Goal: Navigation & Orientation: Understand site structure

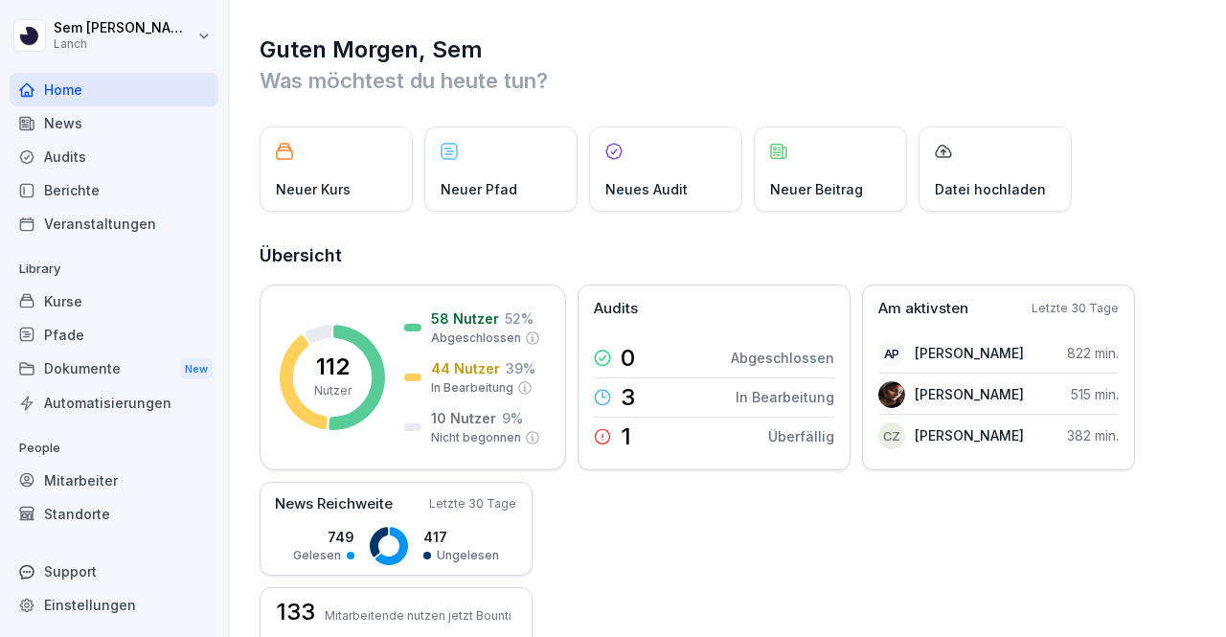
click at [148, 184] on div "Berichte" at bounding box center [114, 190] width 209 height 34
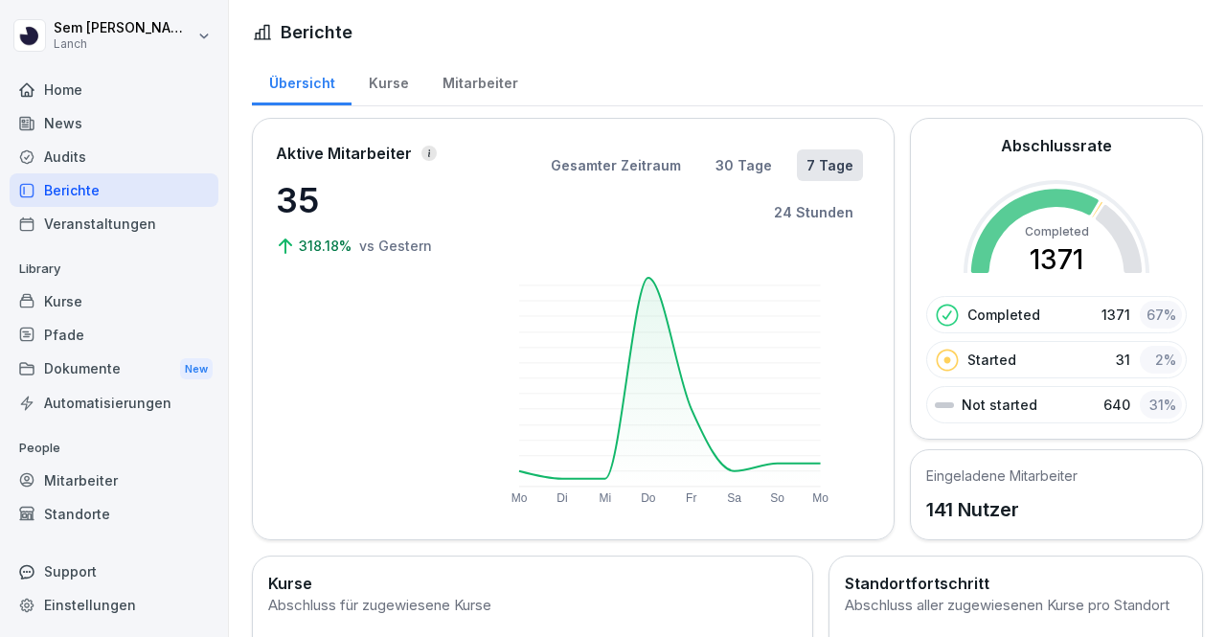
click at [129, 167] on div "Audits" at bounding box center [114, 157] width 209 height 34
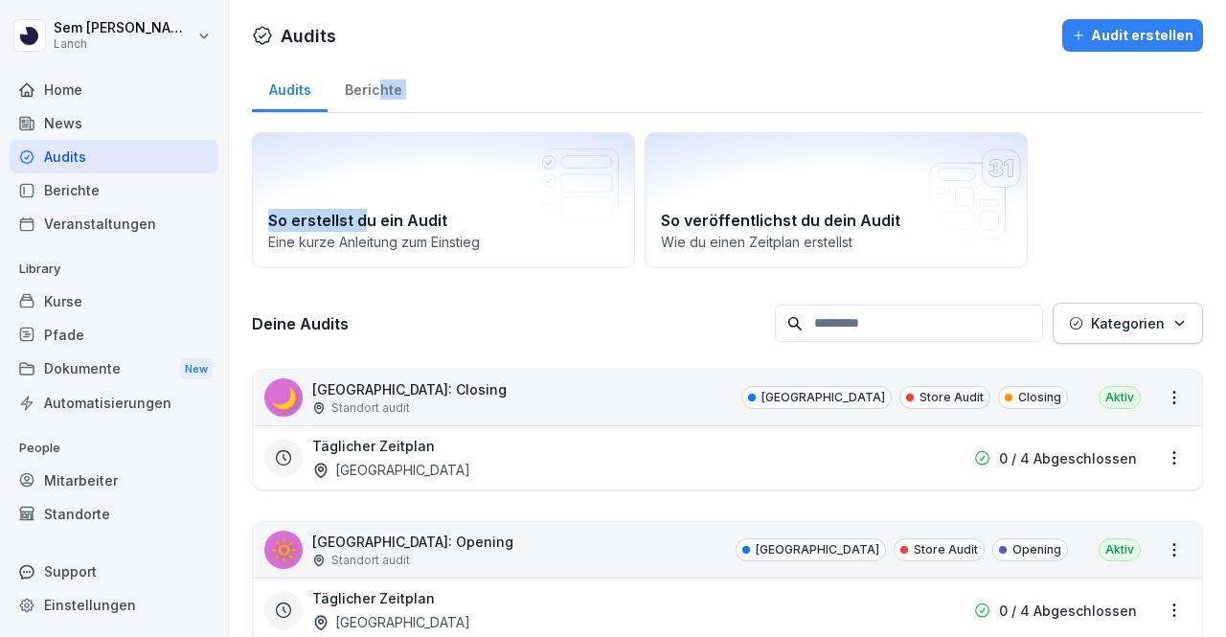
drag, startPoint x: 367, startPoint y: 122, endPoint x: 381, endPoint y: 81, distance: 42.7
click at [381, 81] on div "Berichte" at bounding box center [372, 87] width 91 height 49
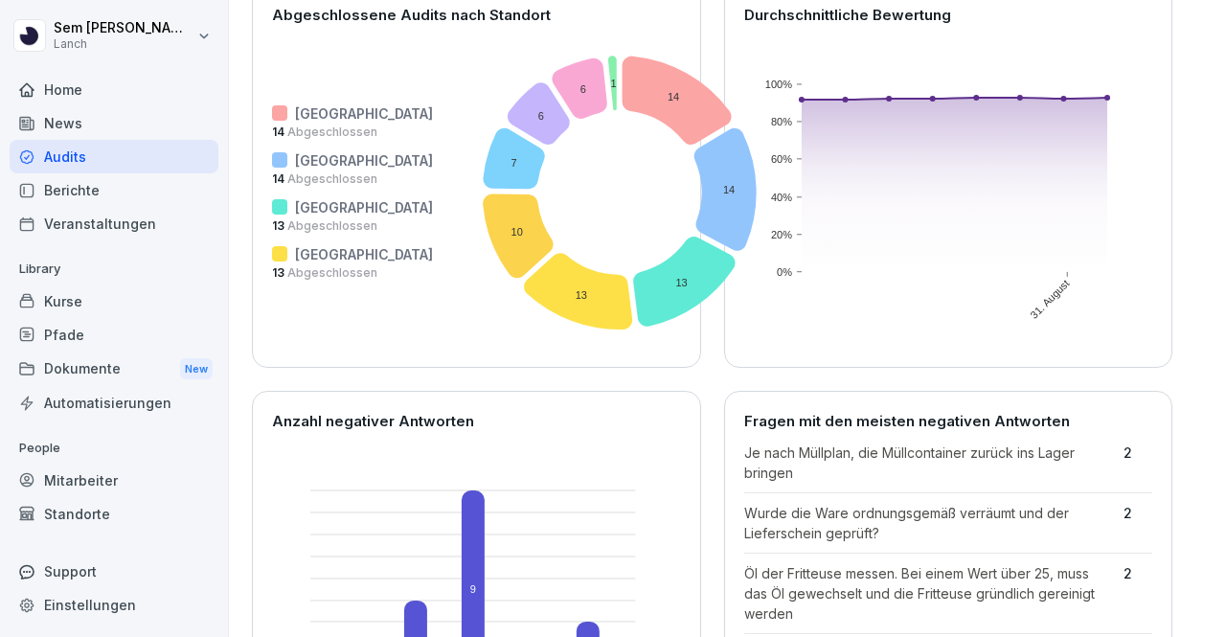
scroll to position [190, 0]
click at [86, 366] on div "Dokumente New" at bounding box center [114, 368] width 209 height 35
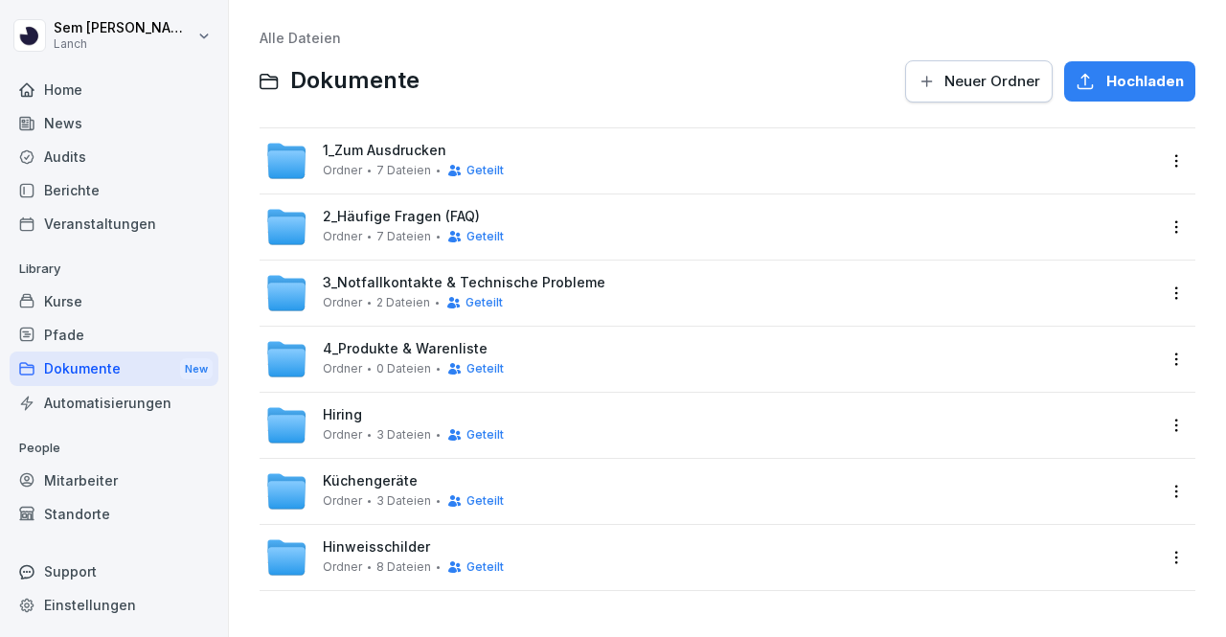
click at [113, 154] on div "Audits" at bounding box center [114, 157] width 209 height 34
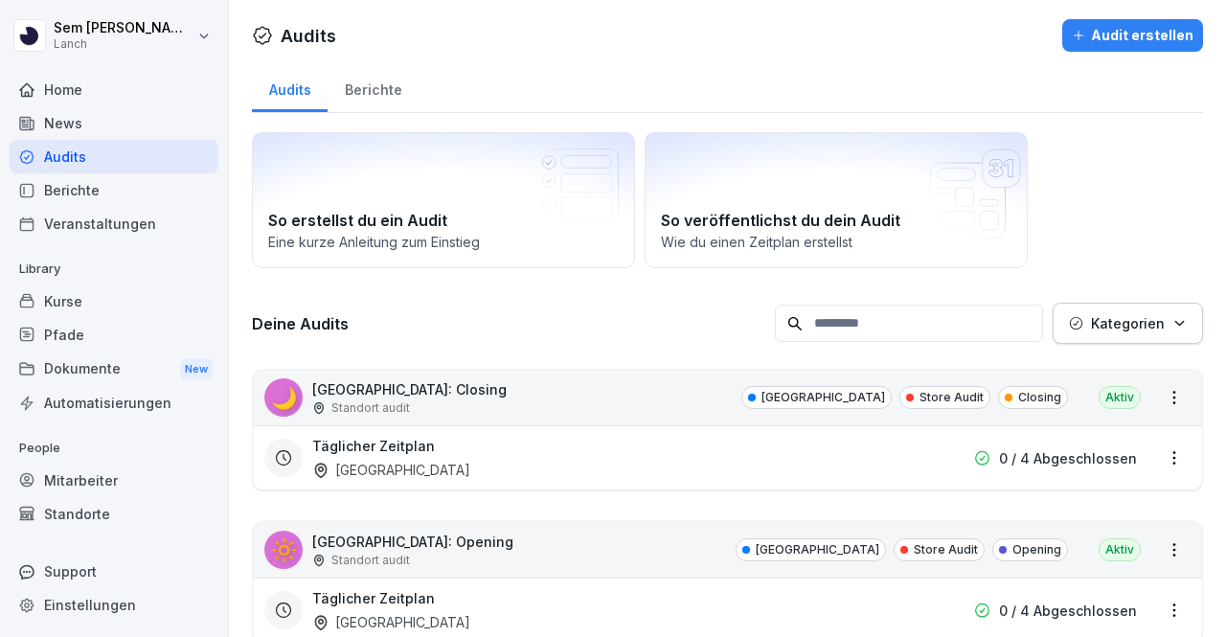
click at [63, 316] on div "Kurse" at bounding box center [114, 301] width 209 height 34
